Goal: Book appointment/travel/reservation

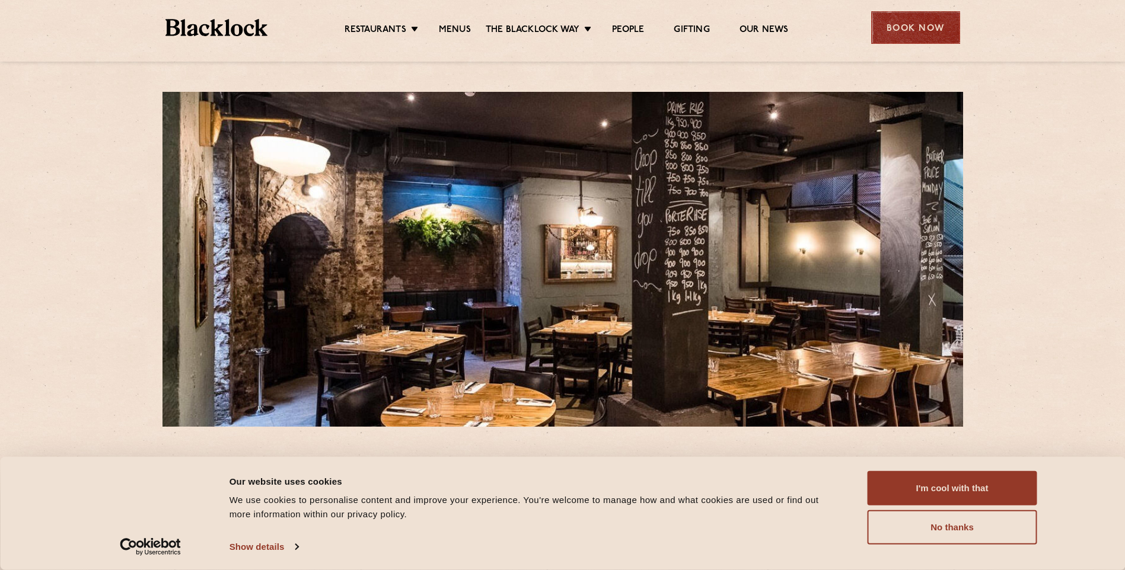
click at [906, 27] on div "Book Now" at bounding box center [915, 27] width 89 height 33
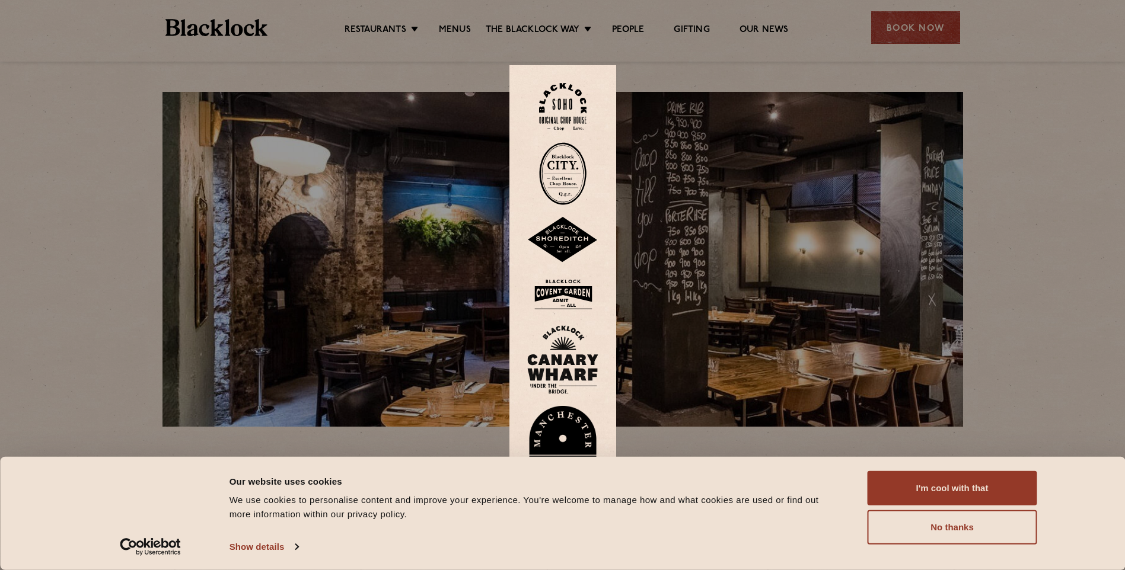
click at [570, 169] on img at bounding box center [562, 173] width 47 height 63
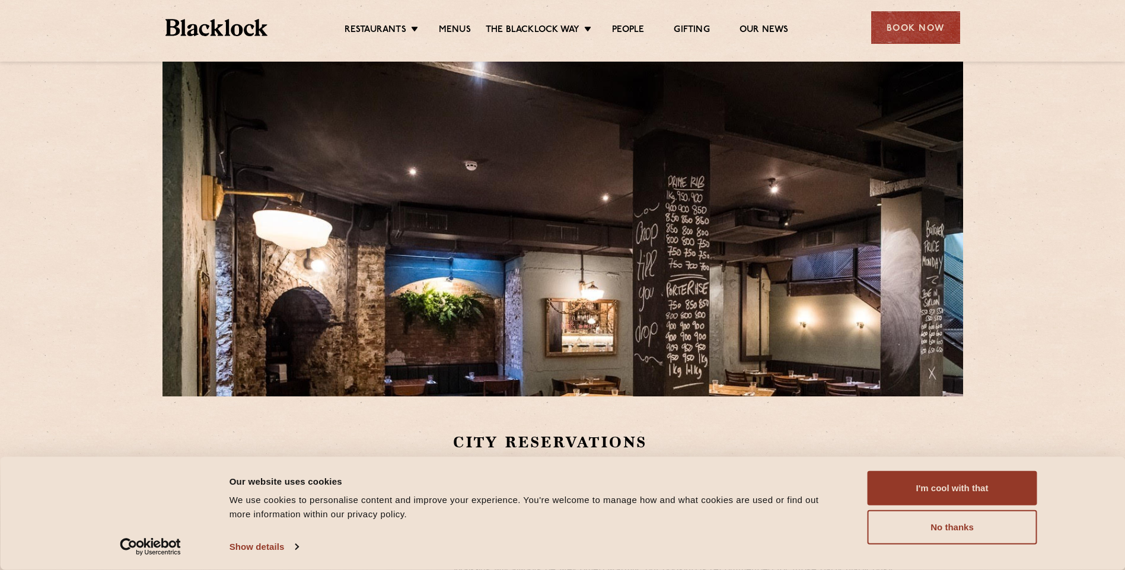
scroll to position [59, 0]
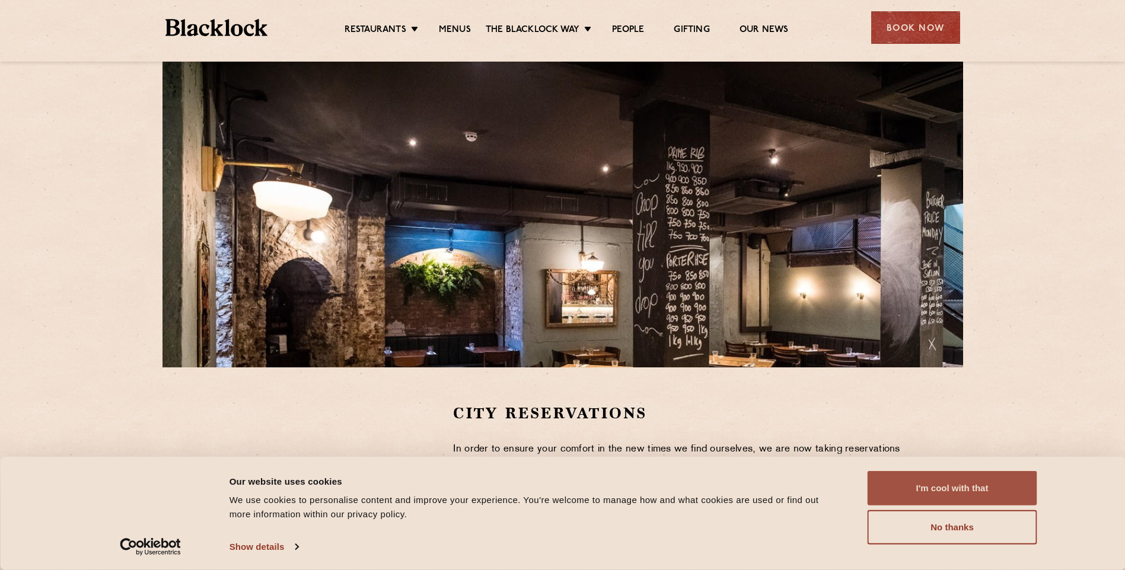
click at [954, 487] on button "I'm cool with that" at bounding box center [952, 488] width 170 height 34
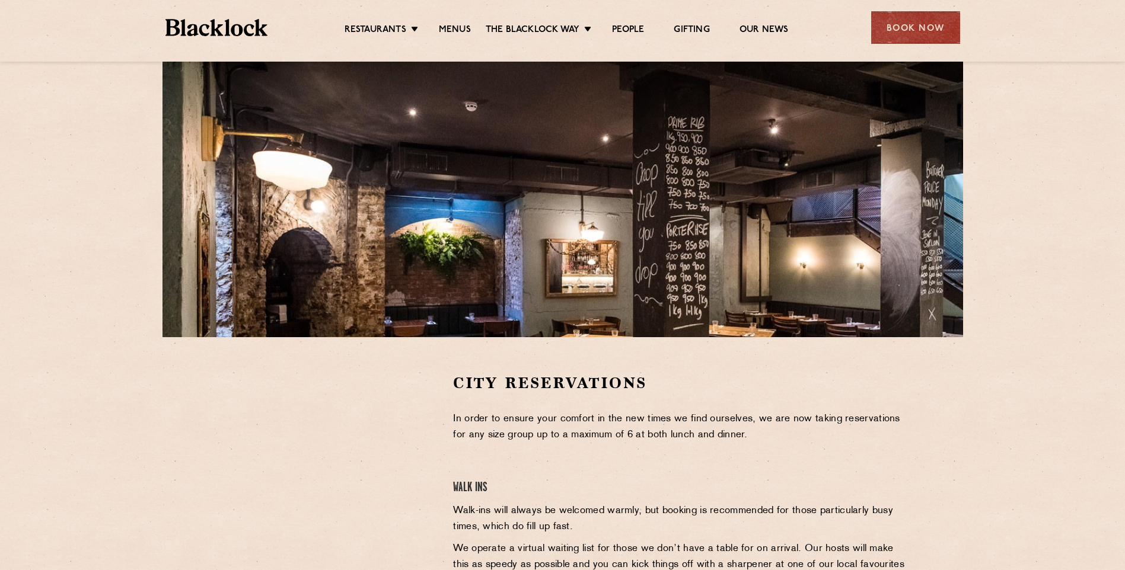
scroll to position [119, 0]
